Goal: Navigation & Orientation: Find specific page/section

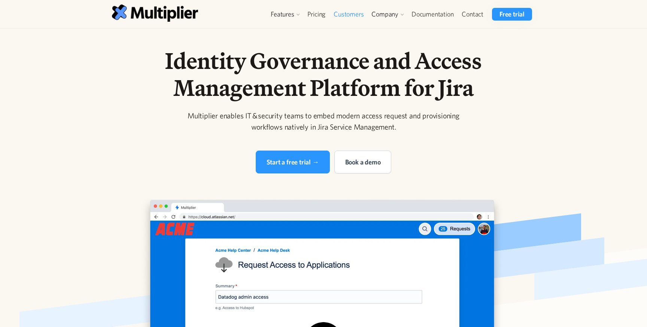
click at [357, 13] on link "Customers" at bounding box center [349, 14] width 38 height 13
click at [155, 12] on img at bounding box center [155, 12] width 86 height 17
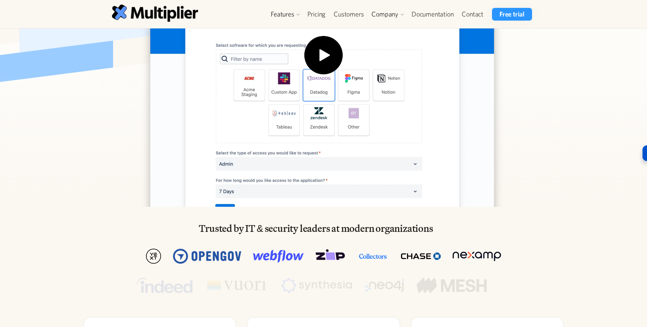
scroll to position [567, 0]
